Goal: Information Seeking & Learning: Find specific fact

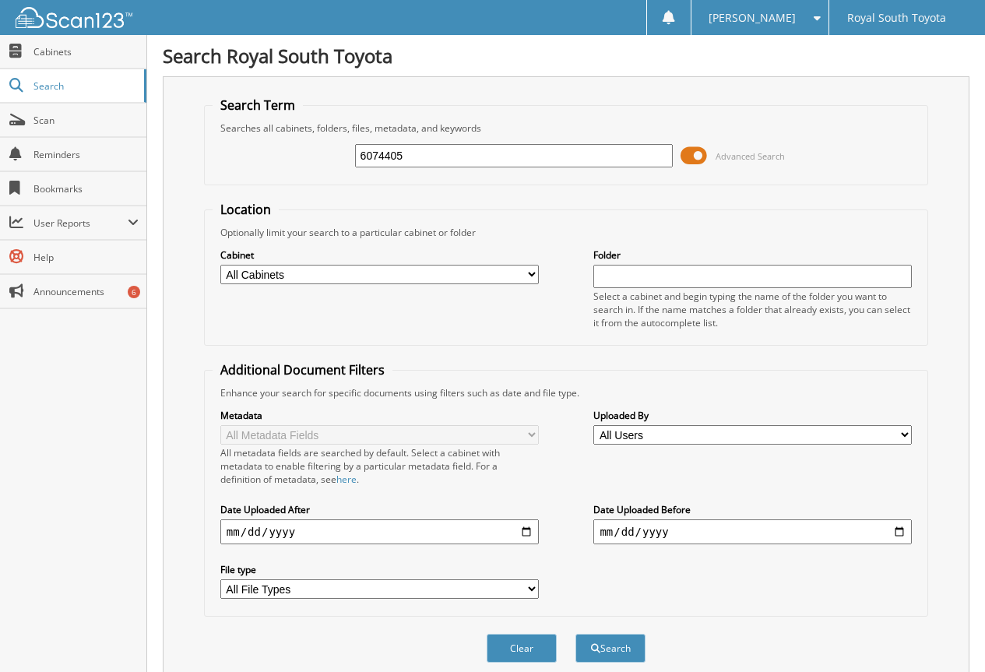
type input "6074405"
click at [575, 634] on button "Search" at bounding box center [610, 648] width 70 height 29
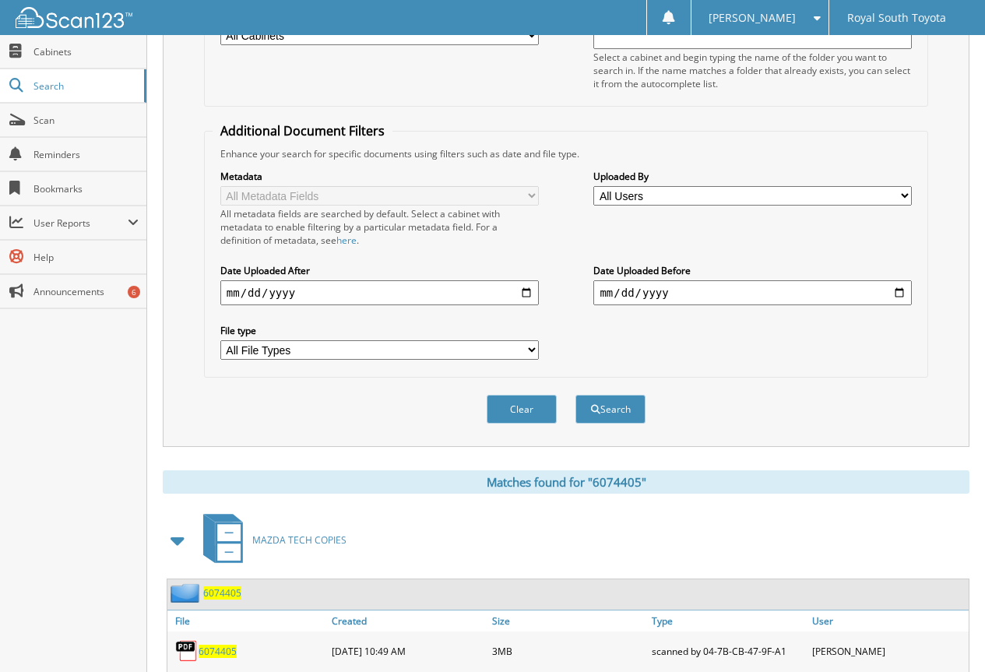
scroll to position [311, 0]
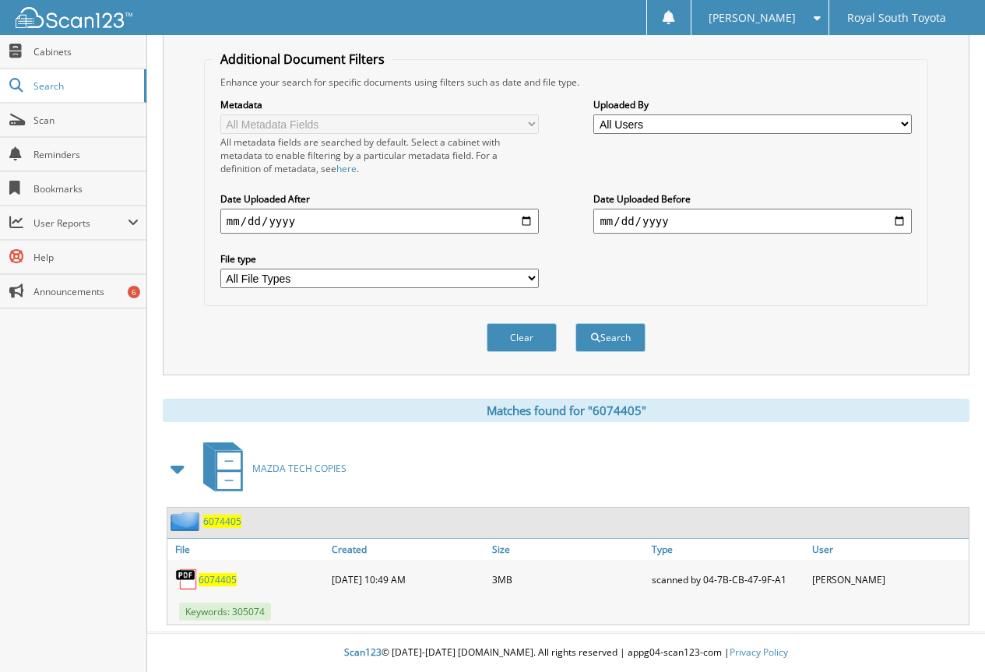
click at [227, 575] on span "6074405" at bounding box center [218, 579] width 38 height 13
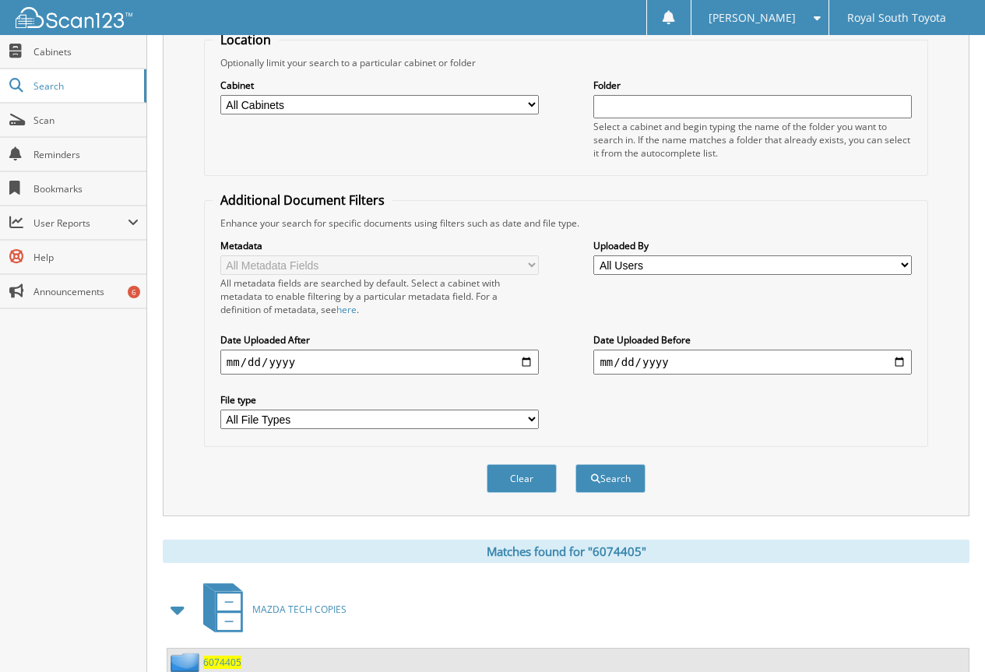
scroll to position [0, 0]
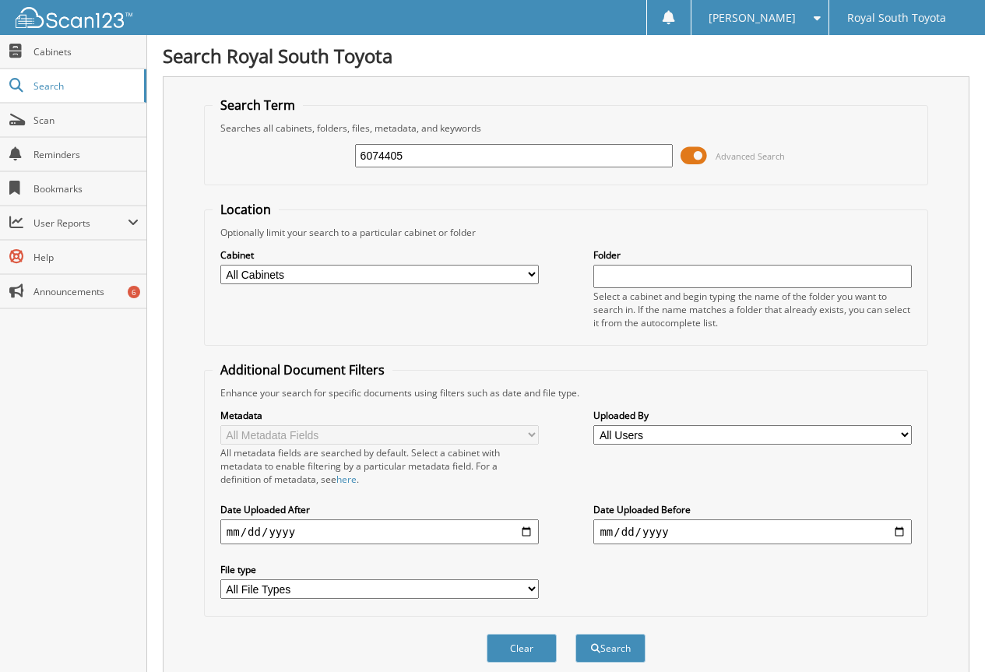
click at [401, 145] on input "6074405" at bounding box center [514, 155] width 318 height 23
paste input "633"
type input "6074633"
click at [575, 634] on button "Search" at bounding box center [610, 648] width 70 height 29
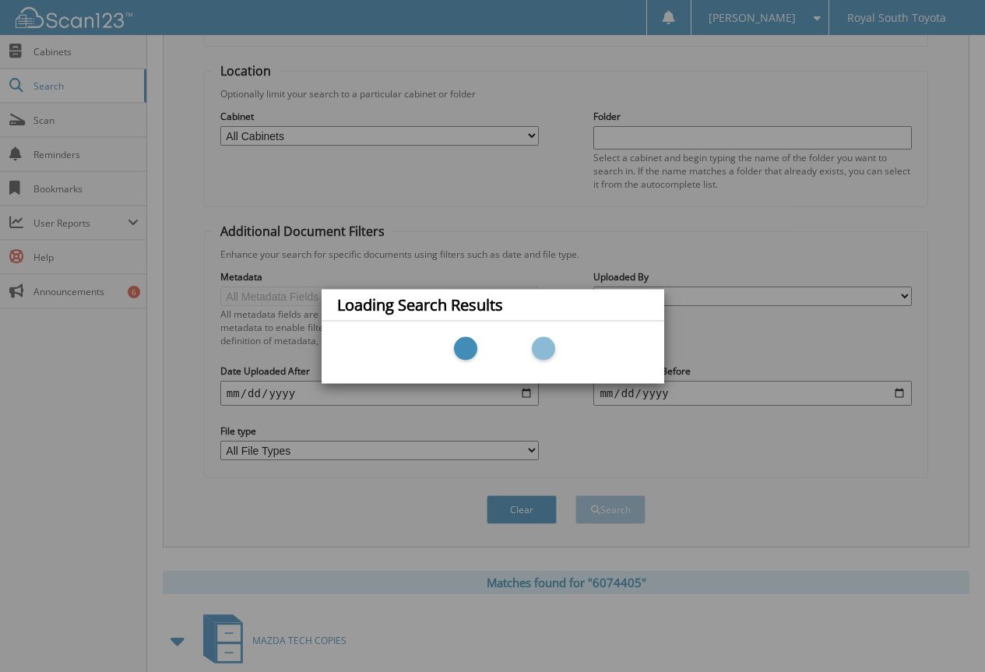
scroll to position [311, 0]
